Goal: Information Seeking & Learning: Understand process/instructions

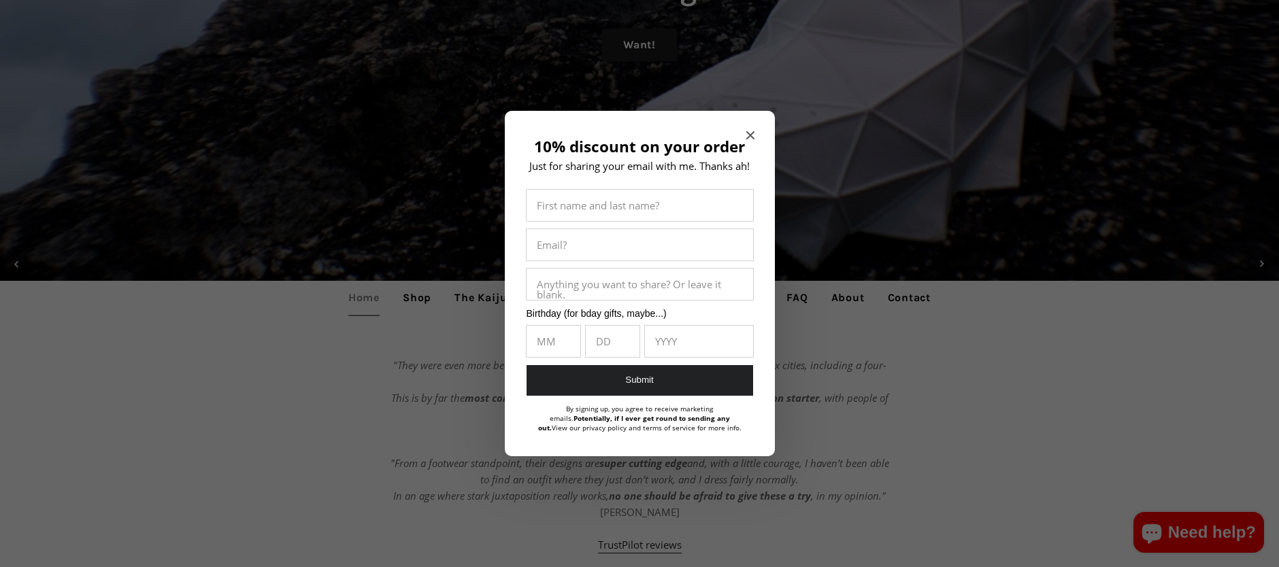
scroll to position [272, 0]
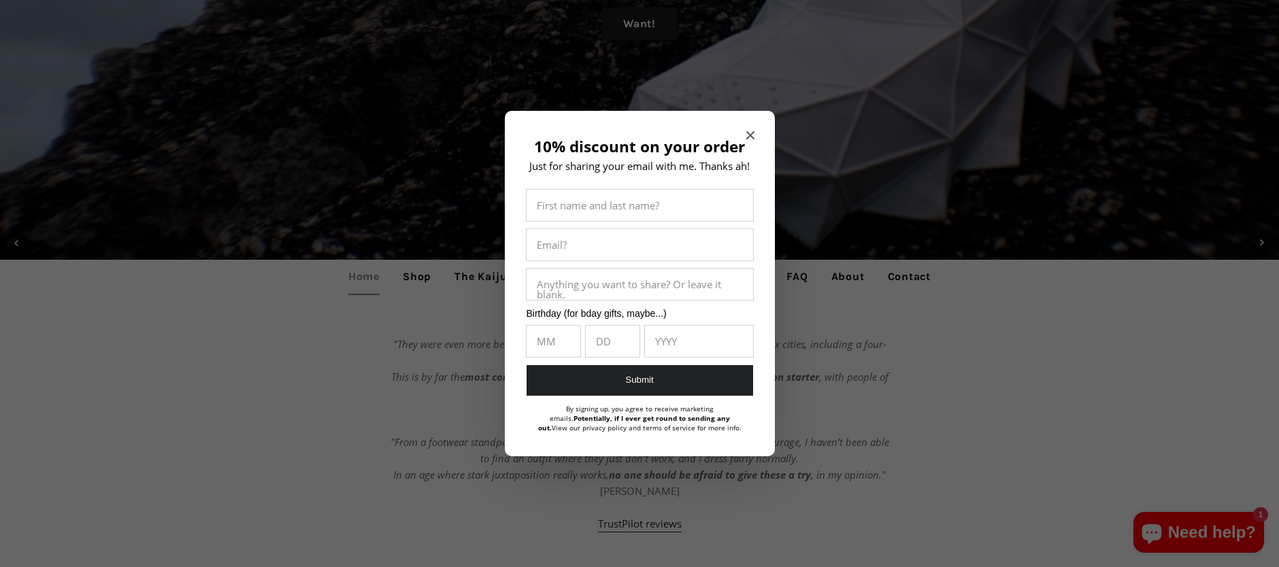
click at [752, 127] on div "10% discount on your order Just for sharing your email with me. Thanks ah! Firs…" at bounding box center [640, 284] width 270 height 346
click at [752, 131] on icon "Close modal" at bounding box center [750, 135] width 8 height 8
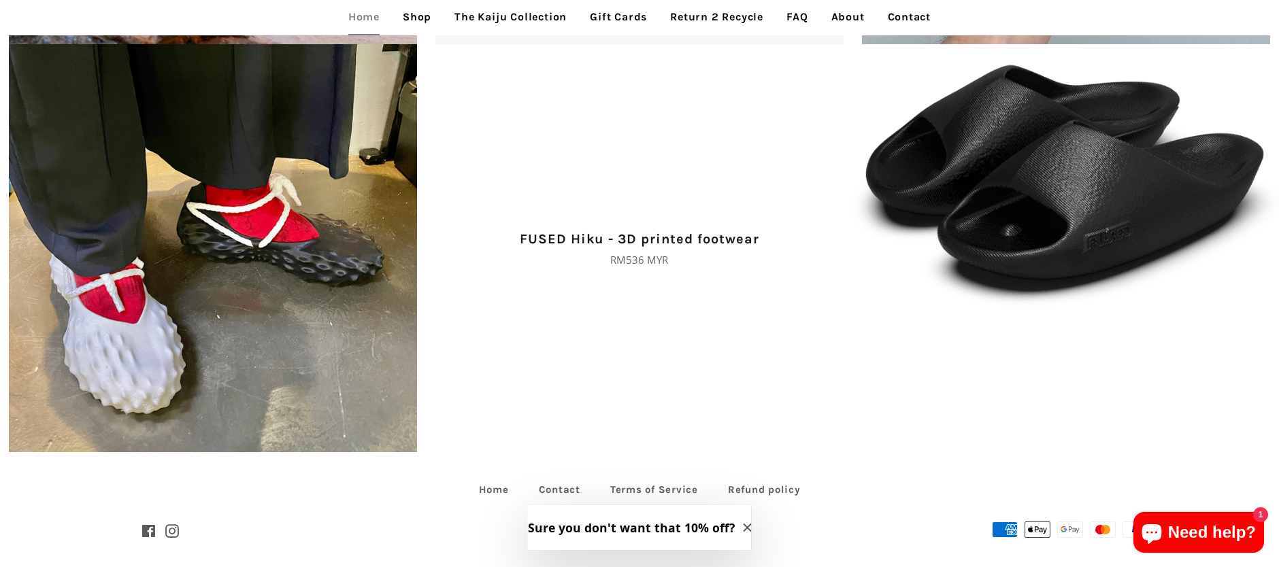
scroll to position [3436, 0]
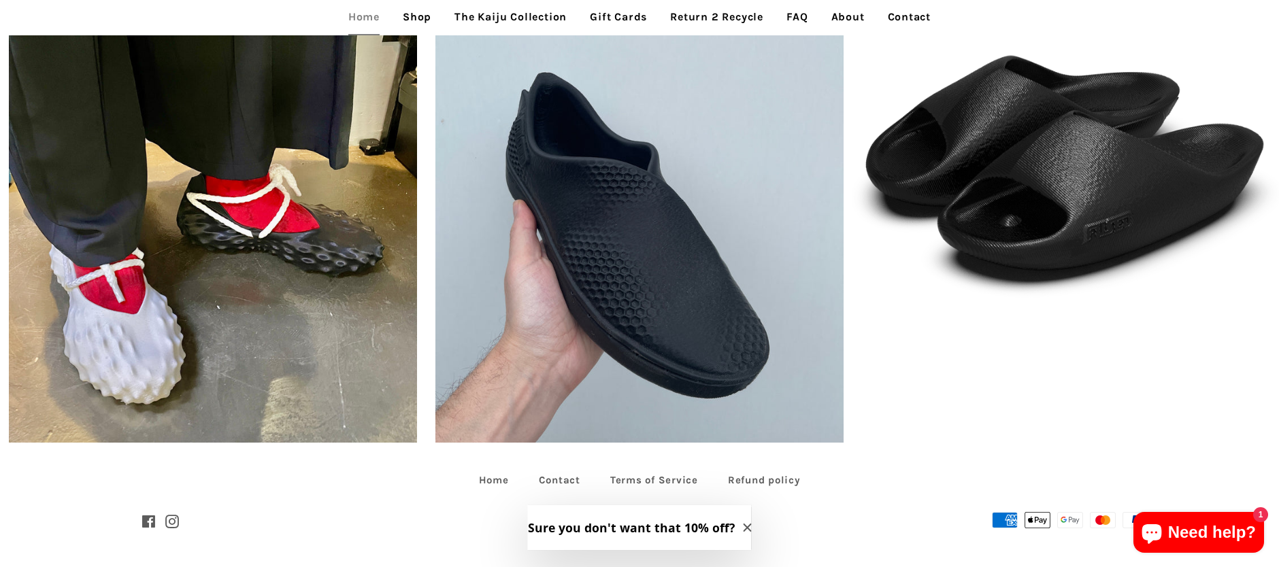
click at [743, 531] on icon "Close modal" at bounding box center [747, 528] width 8 height 8
click at [741, 484] on link "Refund policy" at bounding box center [764, 480] width 100 height 21
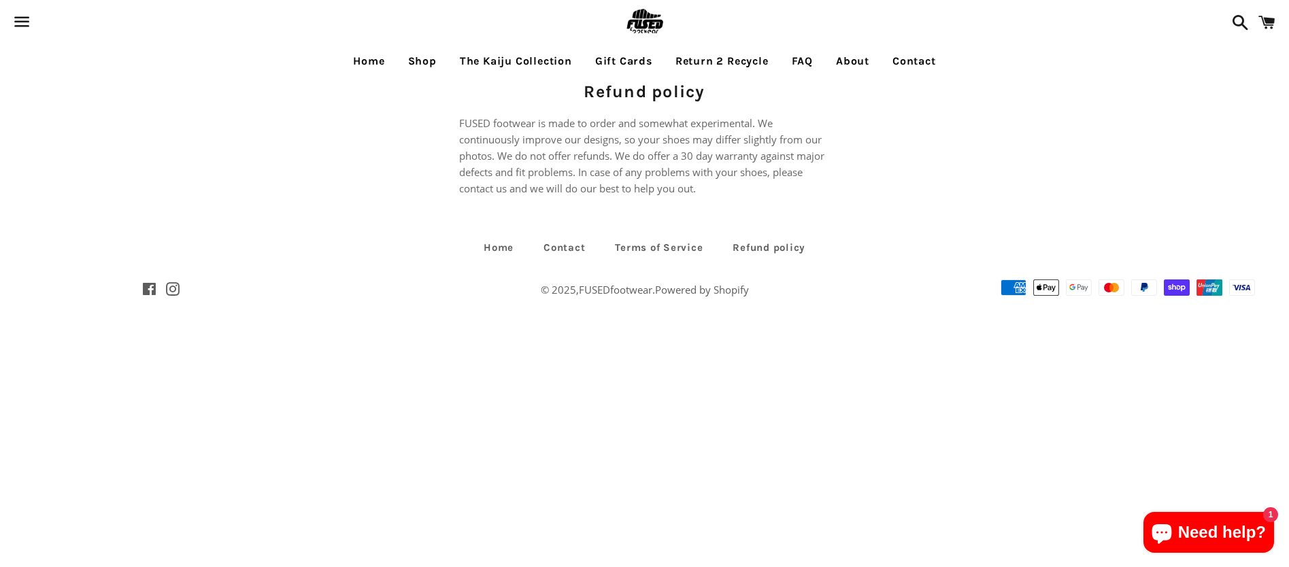
drag, startPoint x: 214, startPoint y: 78, endPoint x: 251, endPoint y: 74, distance: 37.6
click at [214, 78] on nav "Home Shop The Kaiju Collection Gift Cards Return 2 Recycle FAQ About Contact" at bounding box center [644, 61] width 1289 height 35
